Goal: Find specific page/section: Find specific page/section

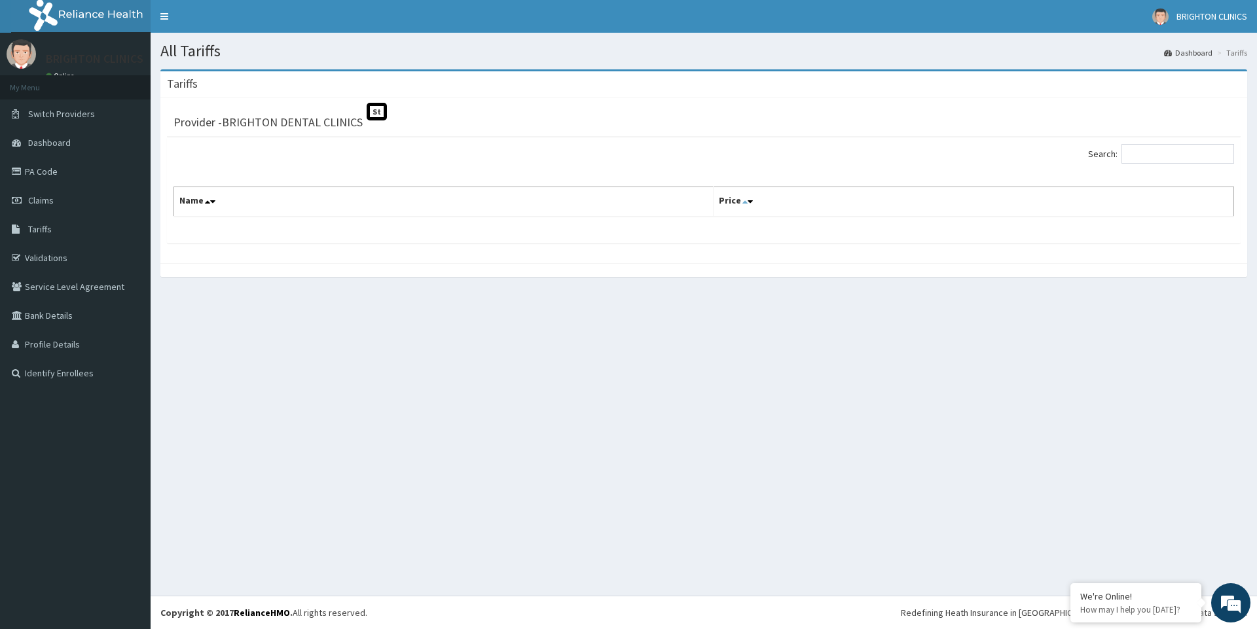
click at [748, 202] on icon at bounding box center [744, 201] width 5 height 9
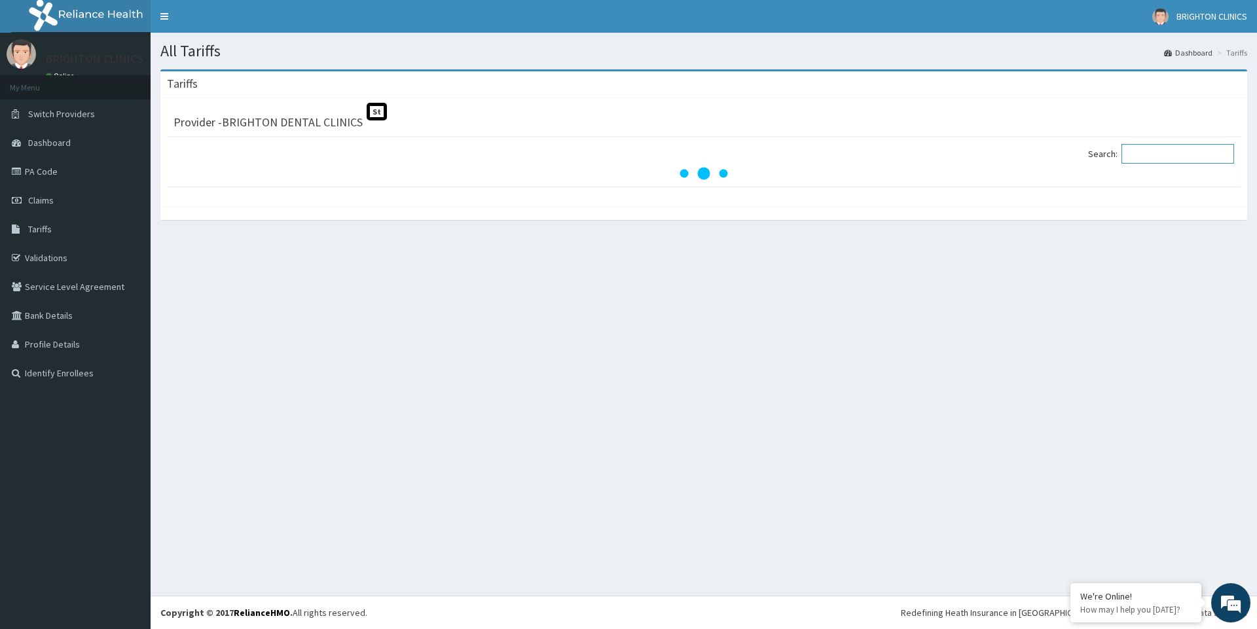
click at [1190, 159] on input "Search:" at bounding box center [1178, 154] width 113 height 20
click at [45, 231] on span "Tariffs" at bounding box center [40, 229] width 24 height 12
drag, startPoint x: 45, startPoint y: 231, endPoint x: 95, endPoint y: 149, distance: 95.8
click at [46, 231] on span "Tariffs" at bounding box center [40, 229] width 24 height 12
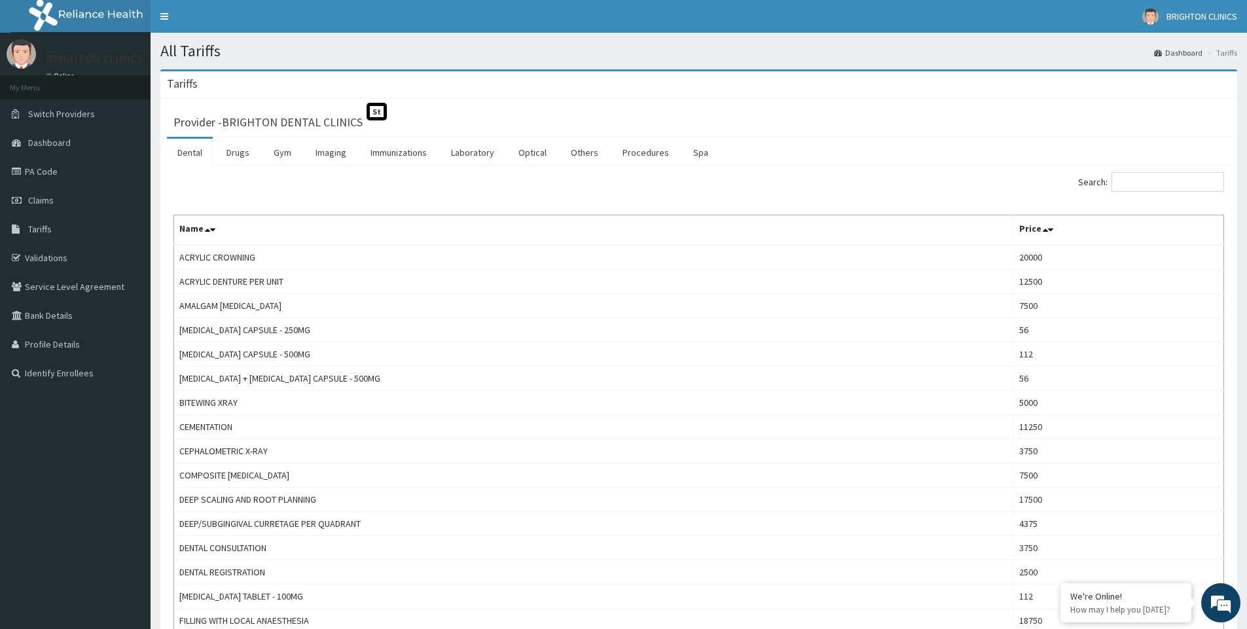
click at [120, 65] on p "BRIGHTON CLINICS" at bounding box center [95, 59] width 98 height 12
click at [312, 176] on div "Search:" at bounding box center [699, 183] width 1070 height 23
